Goal: Task Accomplishment & Management: Manage account settings

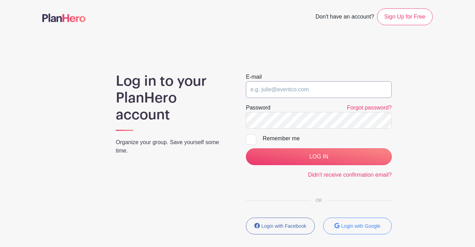
paste input "arellanojodi@gmail.com"
type input "arellanojodi@gmail.com"
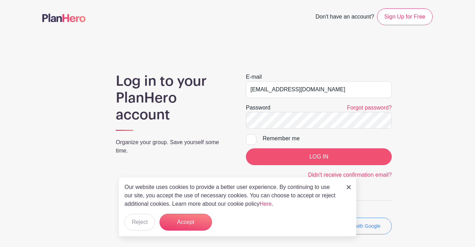
click at [321, 157] on input "LOG IN" at bounding box center [319, 156] width 146 height 17
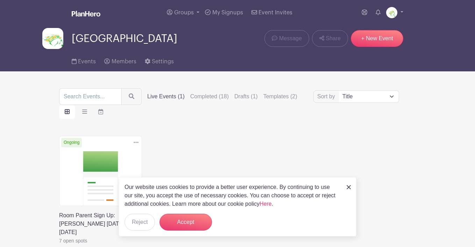
scroll to position [50, 0]
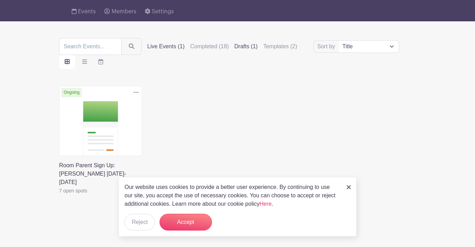
click at [246, 51] on label "Drafts (1)" at bounding box center [245, 46] width 23 height 8
click at [0, 0] on input "Drafts (1)" at bounding box center [0, 0] width 0 height 0
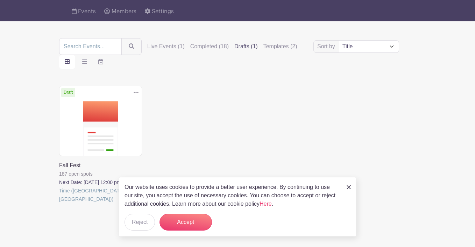
click at [59, 203] on link at bounding box center [59, 203] width 0 height 0
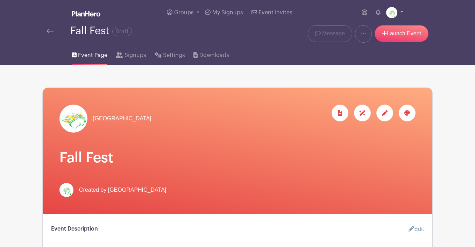
scroll to position [180, 0]
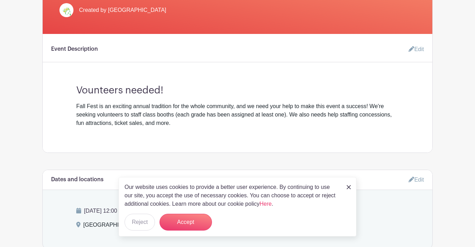
click at [349, 188] on img at bounding box center [349, 187] width 4 height 4
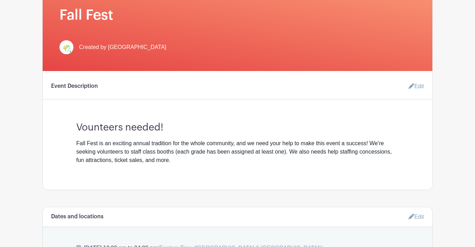
scroll to position [122, 0]
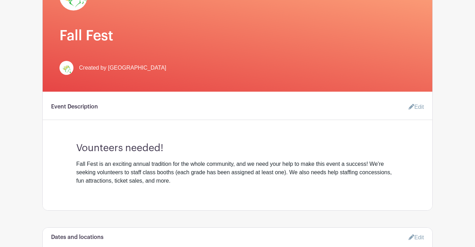
click at [417, 106] on link "Edit" at bounding box center [413, 107] width 21 height 14
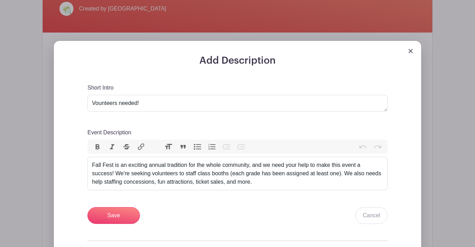
scroll to position [191, 0]
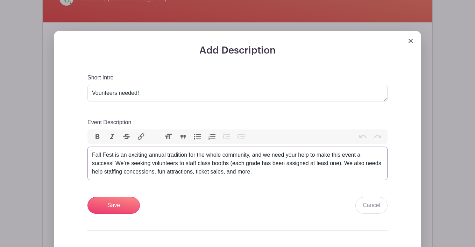
click at [341, 165] on div "Fall Fest is an exciting annual tradition for the whole community, and we need …" at bounding box center [237, 163] width 291 height 25
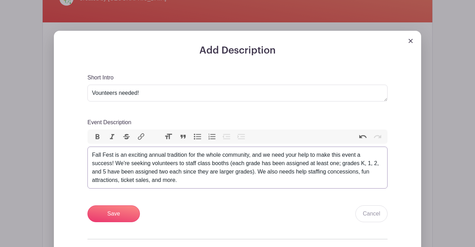
type trix-editor "<div>Fall Fest is an exciting annual tradition for the whole community, and we …"
click at [122, 211] on input "Save" at bounding box center [113, 213] width 52 height 17
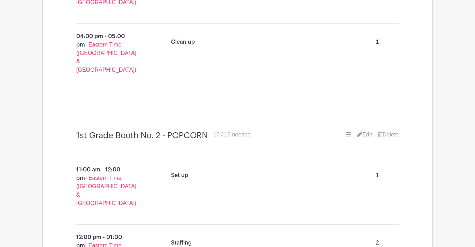
scroll to position [2726, 0]
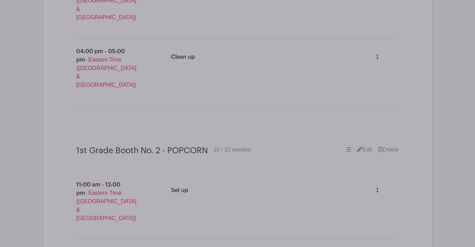
type input "2nd Grade Booth No. 1 - FISH BOWL GAME"
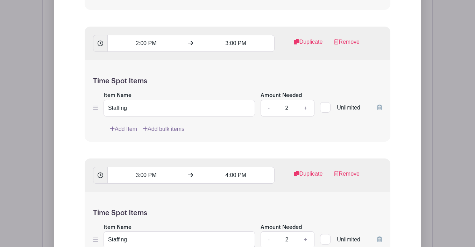
scroll to position [3715, 0]
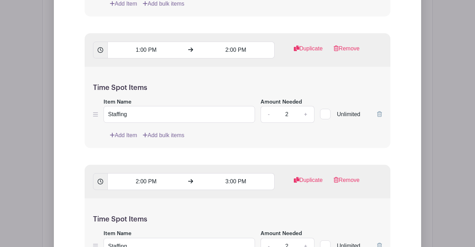
type input "2nd Grade Booth No. 1 - FISH BOWL GAME"
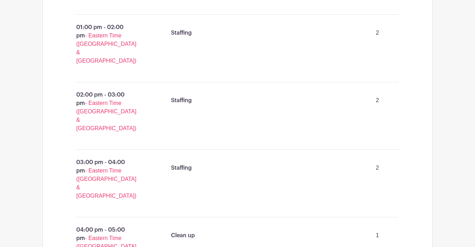
scroll to position [4933, 0]
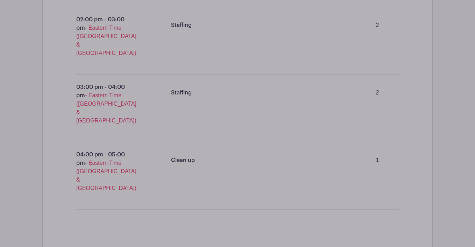
drag, startPoint x: 220, startPoint y: 146, endPoint x: 137, endPoint y: 144, distance: 83.3
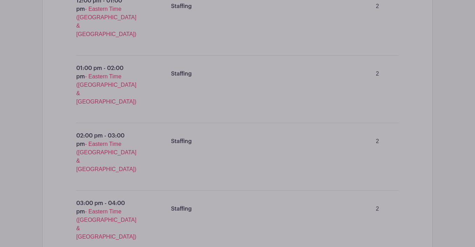
scroll to position [5597, 0]
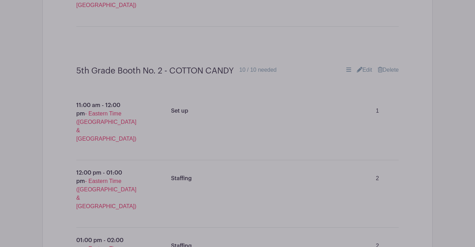
type input "General Volunteers (Line Control and Taking Tickets) - CORN MAZE"
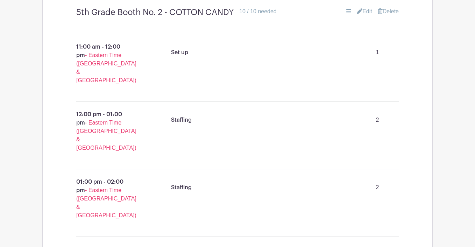
scroll to position [5703, 0]
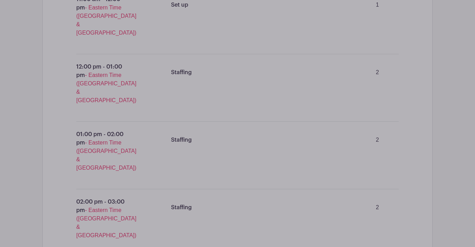
paste input "(Line Control and Taking Tickets)"
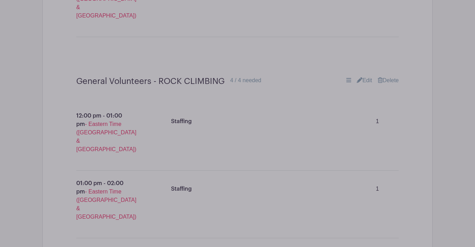
scroll to position [6475, 0]
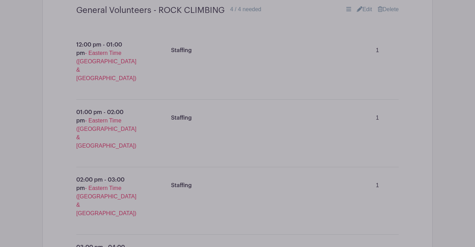
type input "General Volunteers (Line Control and Taking Tickets) - WOW WHEELZ"
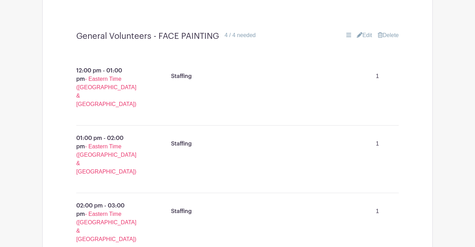
scroll to position [6831, 0]
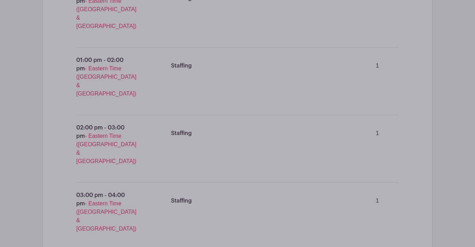
scroll to position [6905, 0]
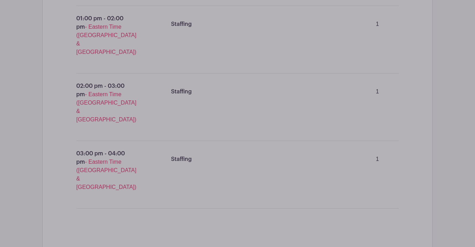
paste input "(Line Control and Taking Tickets)"
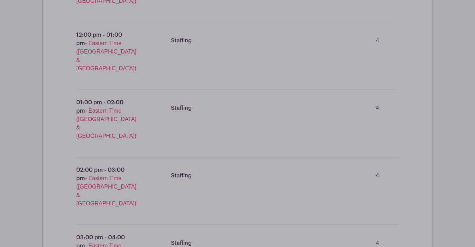
scroll to position [7638, 0]
type input "General volunteers (Line Control and Taking Tickets) - MAMA'S DONUTS"
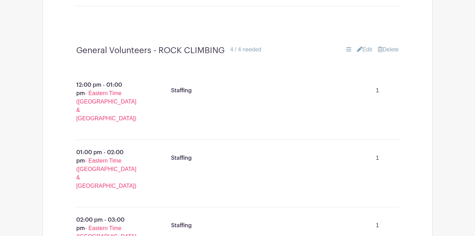
scroll to position [5412, 0]
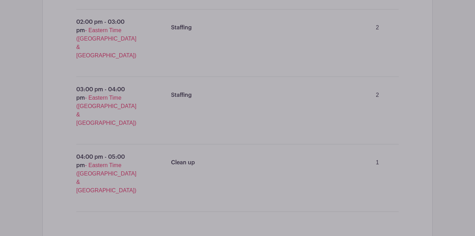
paste input "(Line Control and Taking Tickets)"
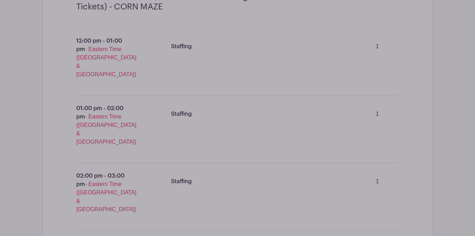
scroll to position [6214, 0]
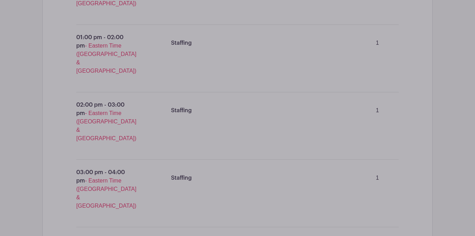
type input "General Volunteers (Line Control and Taking Tickets) - FACE PAINTING"
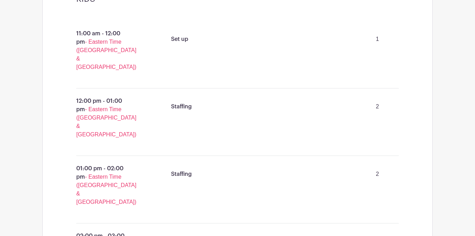
scroll to position [5181, 0]
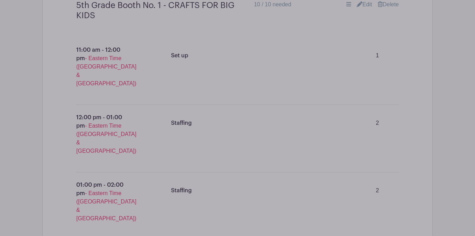
paste input "(Line Control and Taking Tickets)"
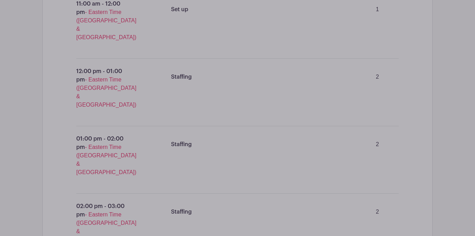
scroll to position [5957, 0]
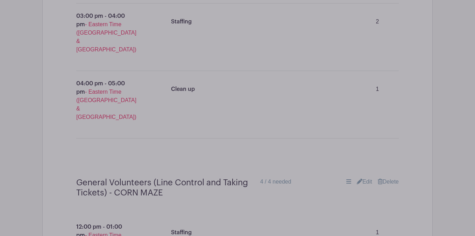
type input "General Volunteers (Line Control and Taking Tickets) - ROCK CLIMBING"
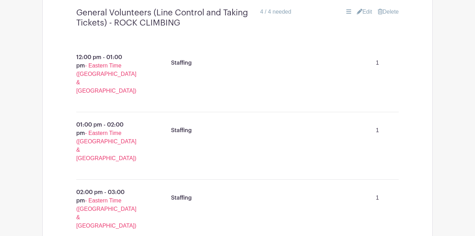
scroll to position [6415, 0]
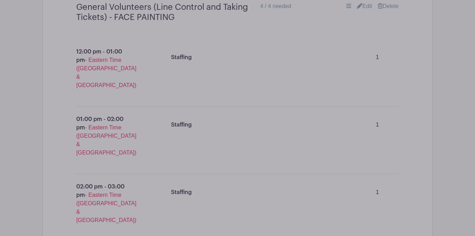
scroll to position [6902, 0]
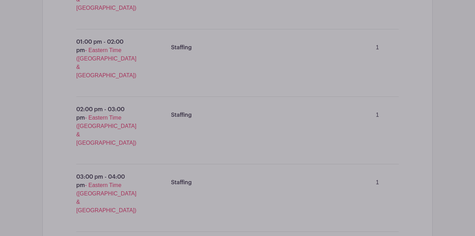
type input "General Volunteers - GEAR SALE (T-shirts, hoodies, etc.) (Note these are two ho…"
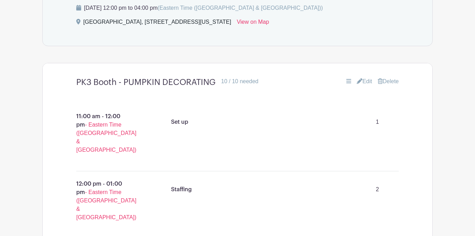
scroll to position [415, 0]
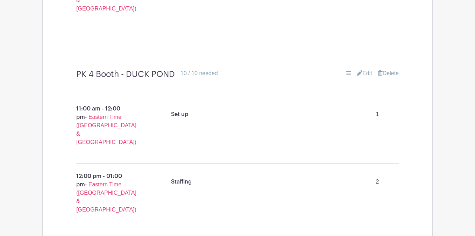
scroll to position [764, 0]
